Goal: Information Seeking & Learning: Find specific fact

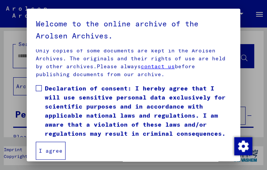
scroll to position [188, 0]
click at [41, 84] on label "Declaration of consent: I hereby agree that I will use sensitive personal data …" at bounding box center [134, 111] width 196 height 54
click at [54, 151] on button "I agree" at bounding box center [51, 151] width 30 height 18
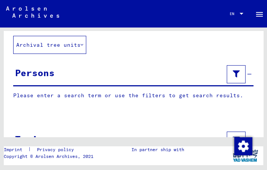
scroll to position [0, 0]
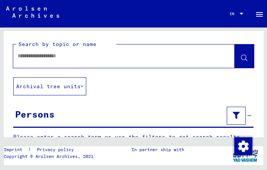
click at [107, 65] on div at bounding box center [124, 55] width 222 height 23
click at [86, 52] on input "text" at bounding box center [117, 56] width 199 height 8
click at [83, 91] on button "Archival tree units" at bounding box center [49, 86] width 73 height 18
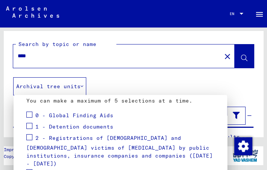
scroll to position [76, 0]
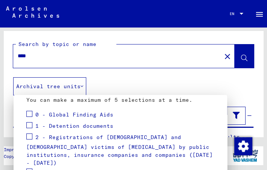
click at [32, 53] on div at bounding box center [133, 85] width 267 height 170
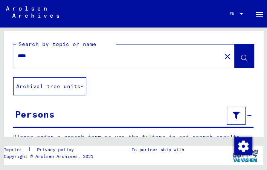
click at [32, 53] on input "****" at bounding box center [117, 56] width 199 height 8
type input "**********"
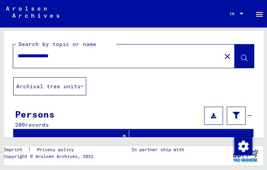
click at [79, 85] on font "Archival tree units" at bounding box center [48, 86] width 64 height 7
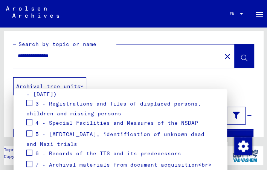
scroll to position [131, 0]
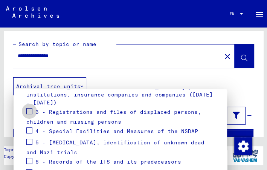
click at [31, 108] on span at bounding box center [29, 111] width 6 height 6
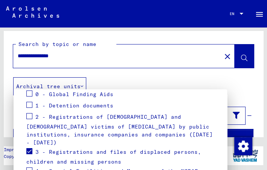
scroll to position [90, 0]
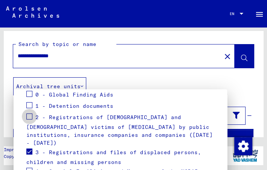
click at [30, 113] on label at bounding box center [29, 116] width 6 height 8
click at [31, 104] on span at bounding box center [29, 105] width 6 height 6
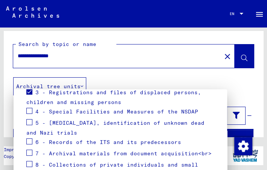
scroll to position [170, 0]
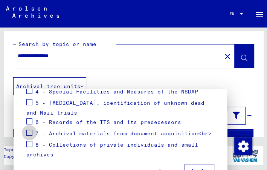
click at [28, 130] on span at bounding box center [29, 133] width 6 height 6
click at [203, 167] on button "Apply" at bounding box center [200, 171] width 30 height 14
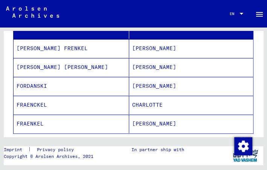
scroll to position [139, 0]
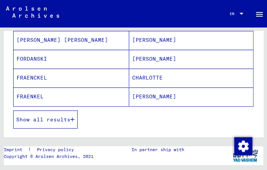
click at [141, 96] on mat-cell "[PERSON_NAME]" at bounding box center [191, 96] width 124 height 18
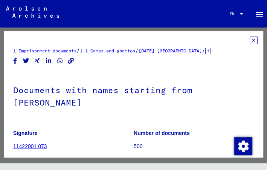
click at [50, 51] on link "1 Imprisonment documents" at bounding box center [44, 51] width 63 height 6
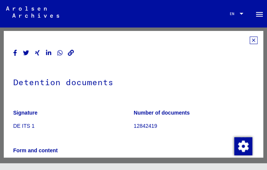
click at [250, 42] on icon at bounding box center [254, 41] width 8 height 8
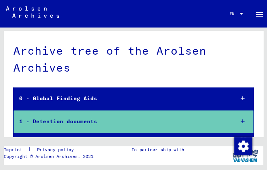
click at [29, 7] on img at bounding box center [32, 11] width 53 height 11
